Goal: Task Accomplishment & Management: Use online tool/utility

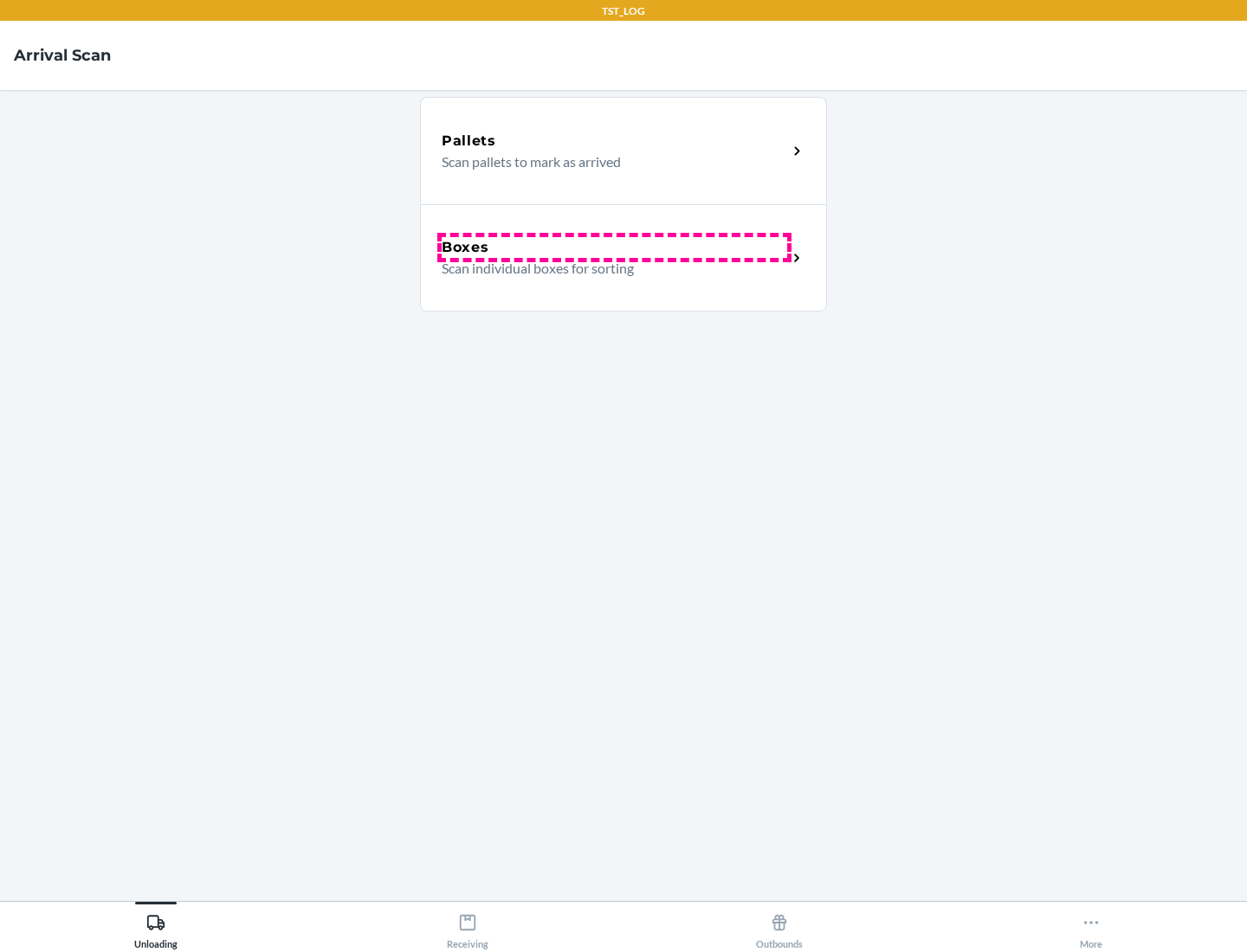
click at [613, 247] on div "Boxes" at bounding box center [614, 248] width 345 height 21
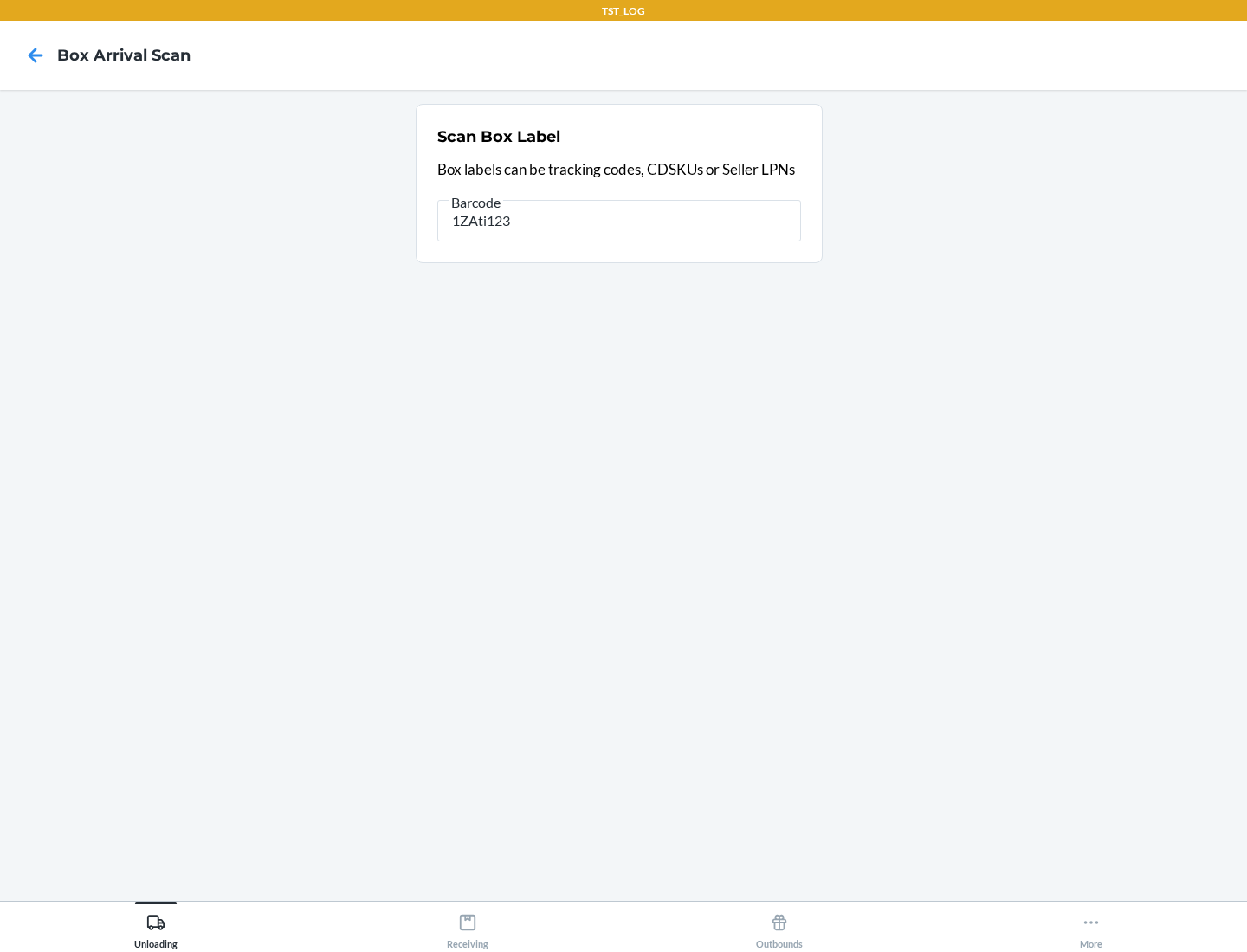
type input "1ZAti123"
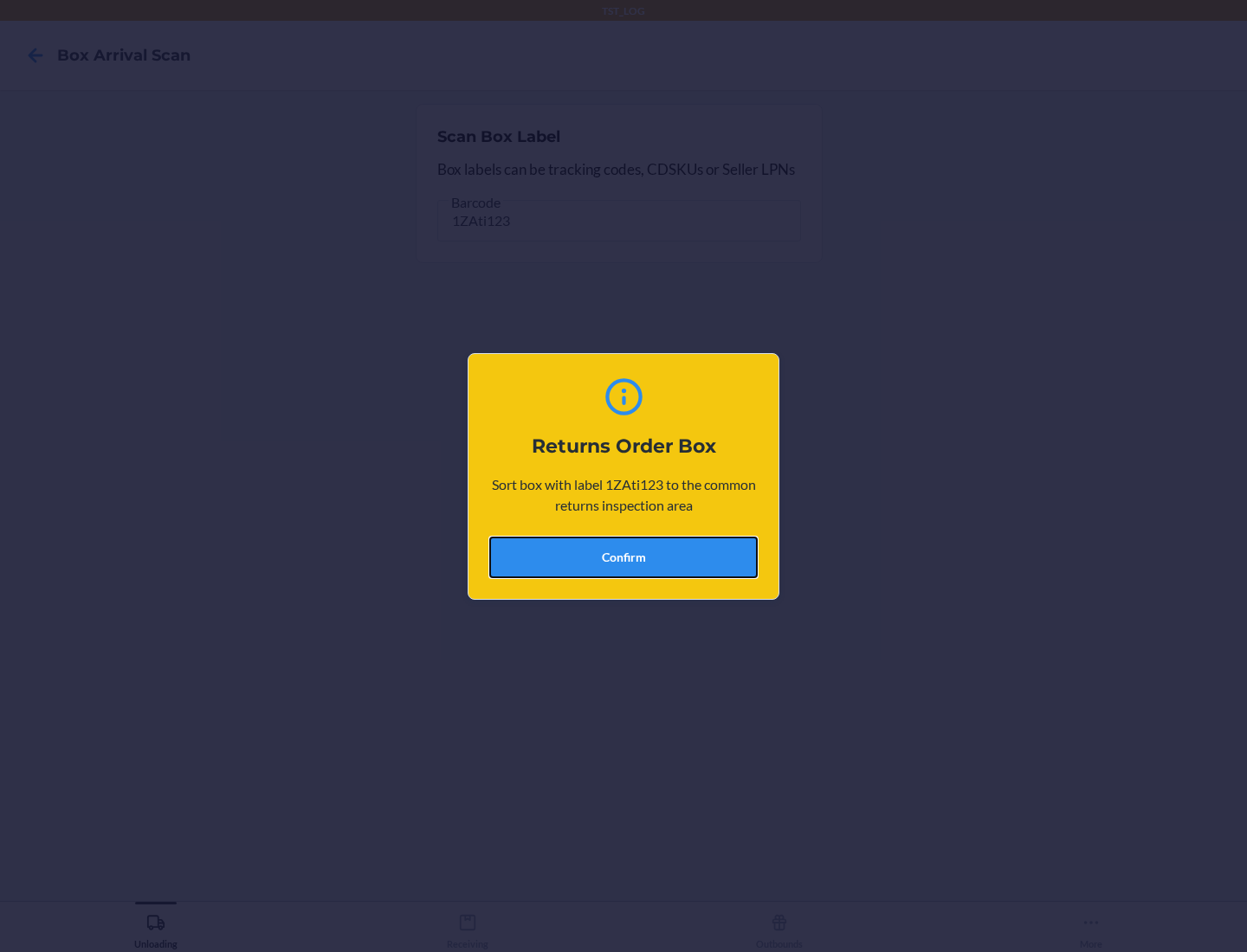
click at [623, 556] on button "Confirm" at bounding box center [623, 558] width 268 height 42
